Goal: Information Seeking & Learning: Find specific fact

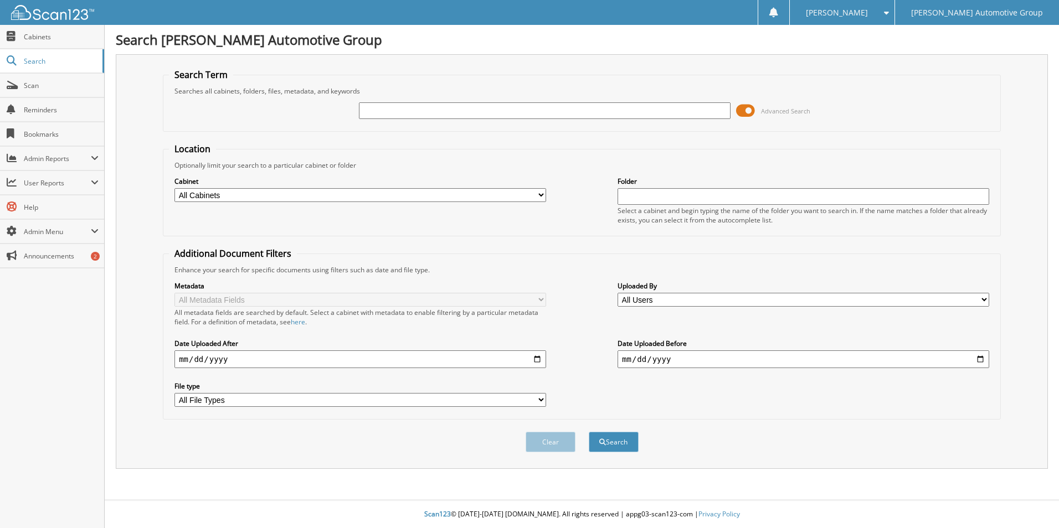
click at [479, 115] on input "text" at bounding box center [545, 110] width 372 height 17
type input "403051"
click at [589, 432] on button "Search" at bounding box center [614, 442] width 50 height 20
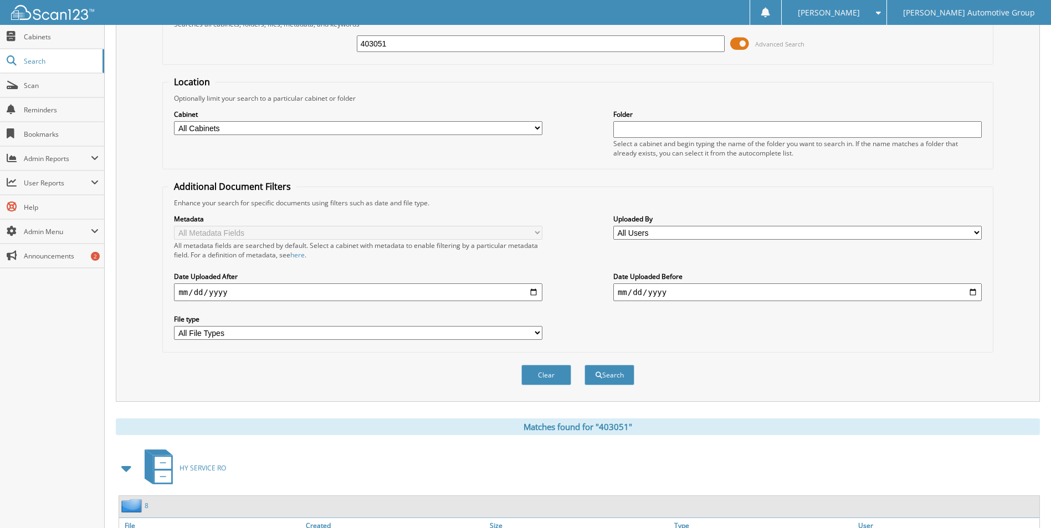
scroll to position [134, 0]
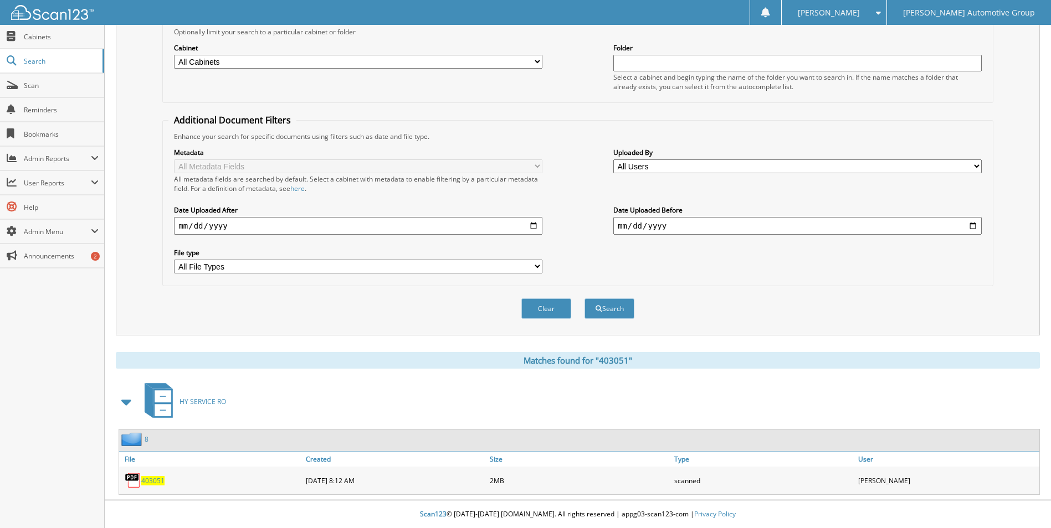
click at [149, 481] on span "403051" at bounding box center [152, 480] width 23 height 9
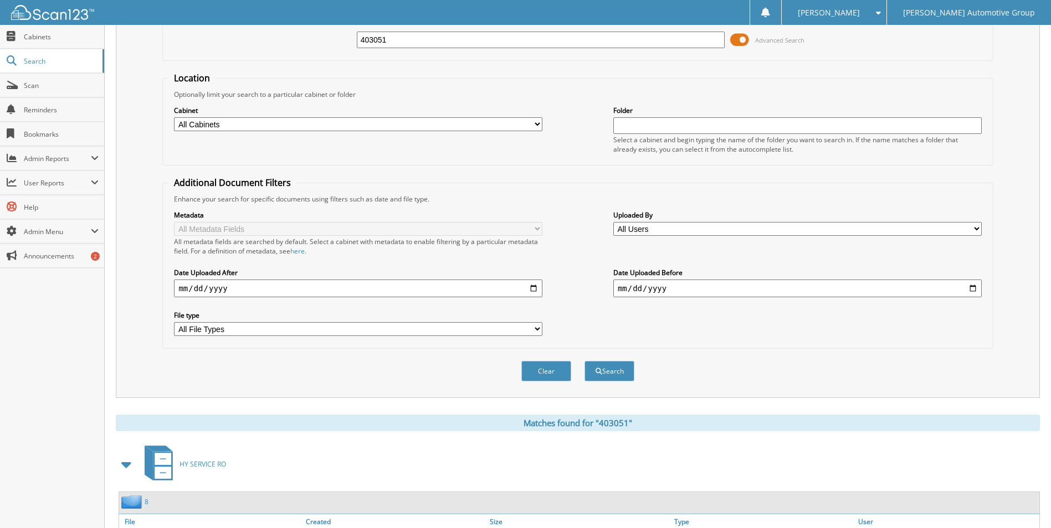
scroll to position [0, 0]
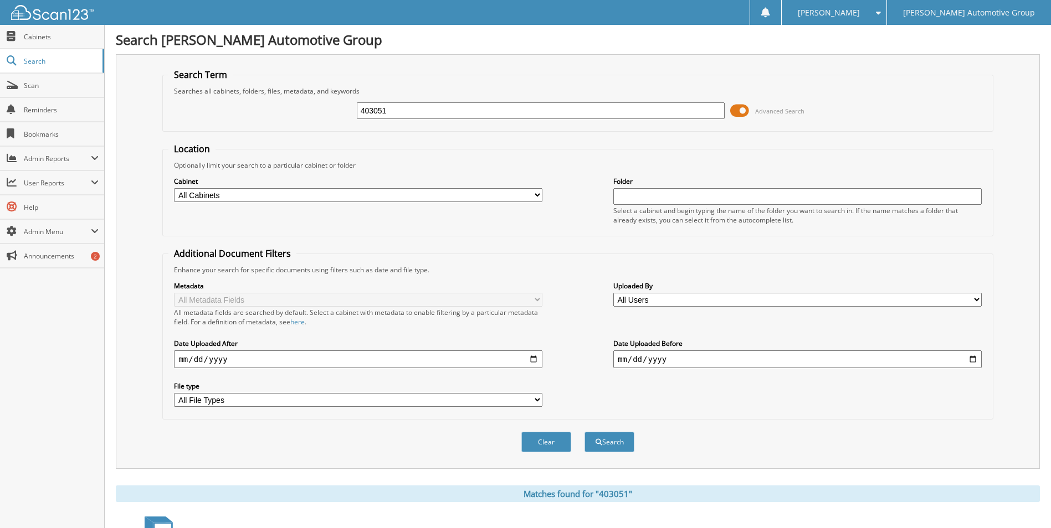
drag, startPoint x: 401, startPoint y: 112, endPoint x: 249, endPoint y: 118, distance: 151.9
click at [249, 118] on div "403051 Advanced Search" at bounding box center [577, 111] width 818 height 30
type input "400541"
click at [584, 432] on button "Search" at bounding box center [609, 442] width 50 height 20
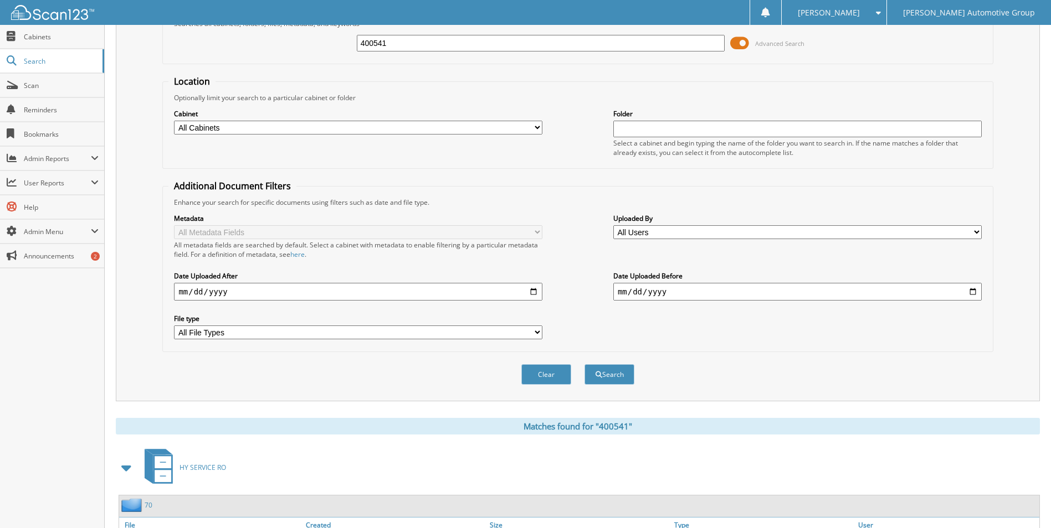
scroll to position [134, 0]
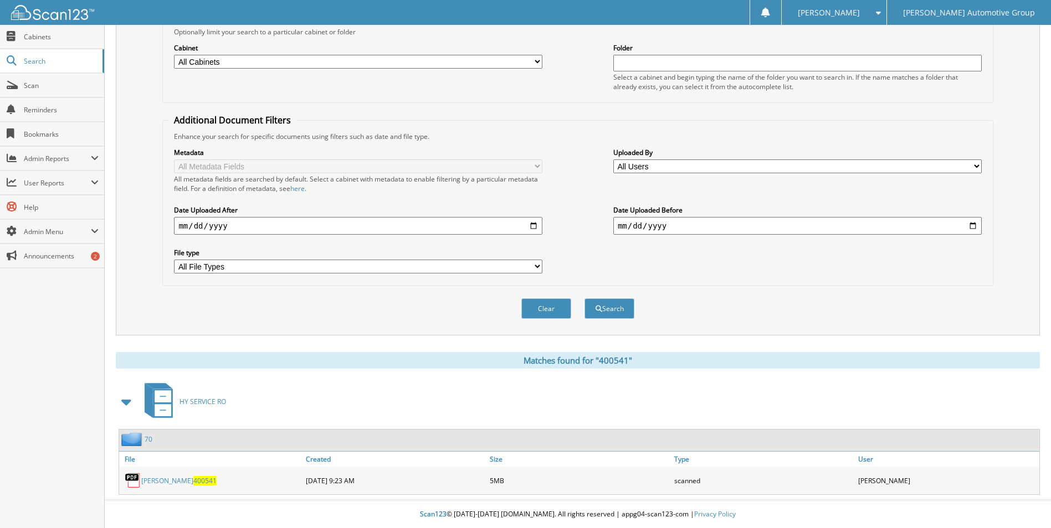
click at [157, 481] on link "[PERSON_NAME] 400541" at bounding box center [178, 480] width 75 height 9
